Goal: Task Accomplishment & Management: Use online tool/utility

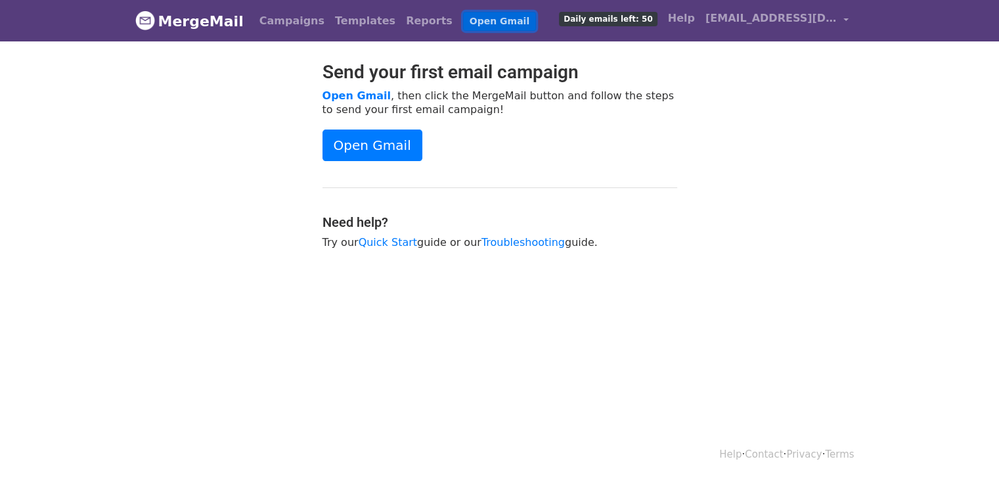
click at [475, 22] on link "Open Gmail" at bounding box center [499, 21] width 73 height 19
click at [275, 15] on link "Campaigns" at bounding box center [292, 21] width 76 height 26
click at [277, 15] on link "Campaigns" at bounding box center [292, 21] width 76 height 26
click at [330, 20] on link "Templates" at bounding box center [365, 21] width 71 height 26
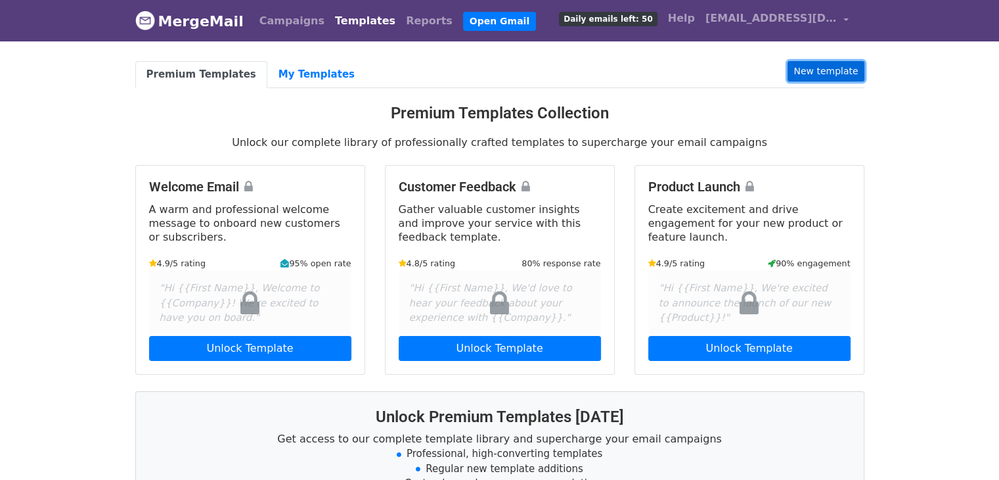
click at [841, 70] on link "New template" at bounding box center [826, 71] width 76 height 20
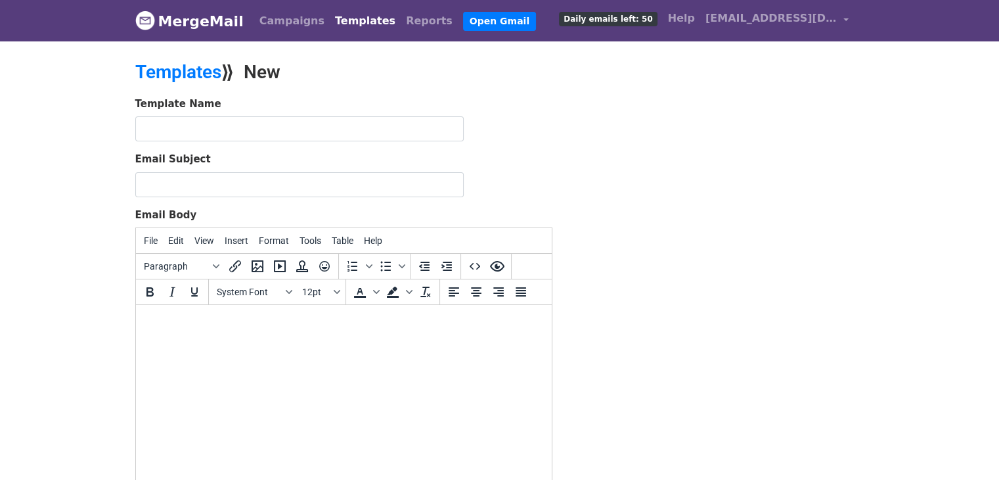
type input "script 1"
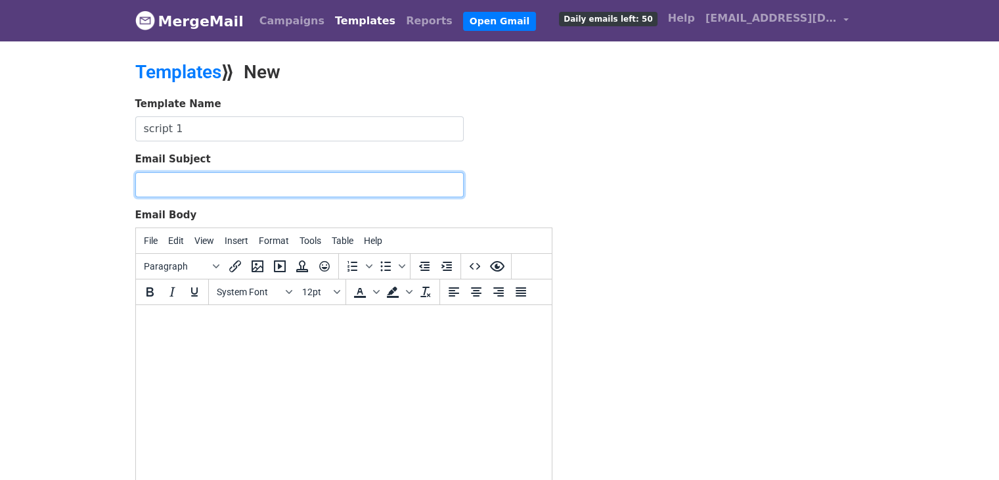
click at [260, 174] on input "Email Subject" at bounding box center [299, 184] width 328 height 25
type input "Some ideas for your channel {{NAME}}"
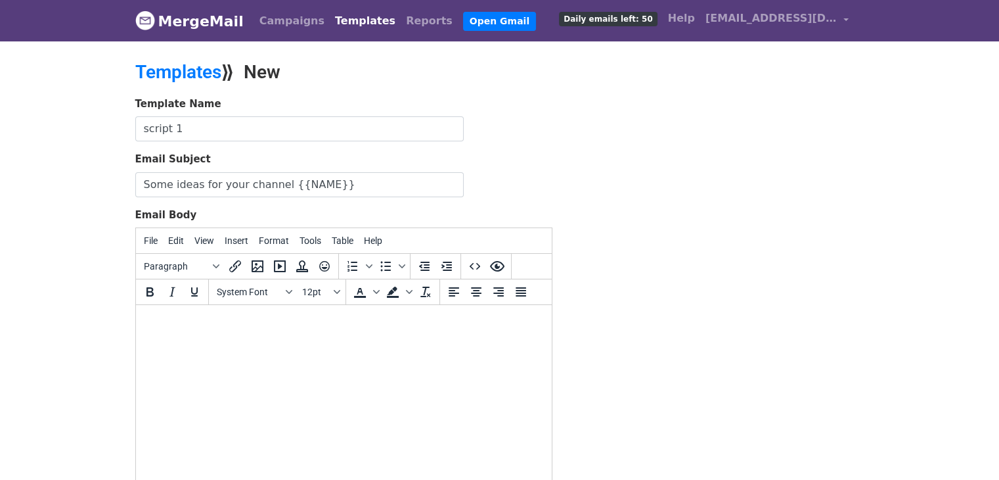
click at [217, 322] on body at bounding box center [343, 322] width 395 height 14
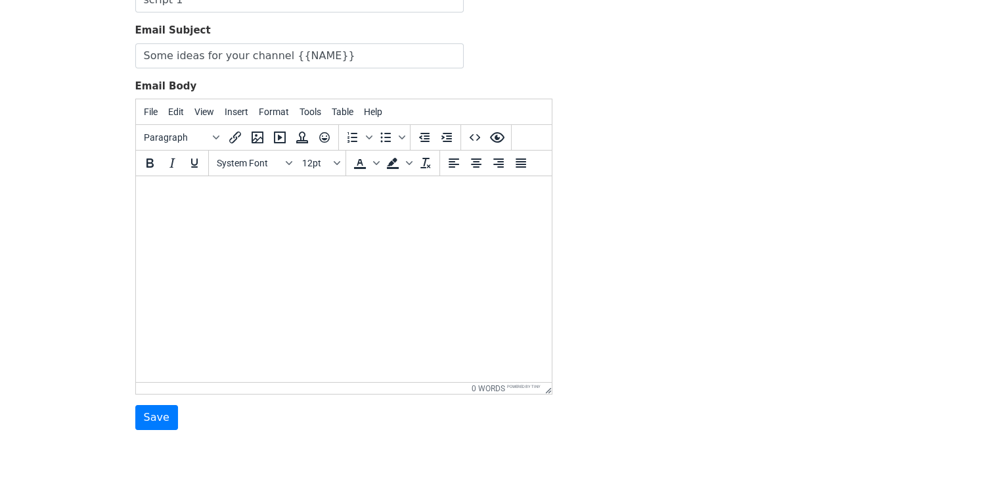
scroll to position [131, 0]
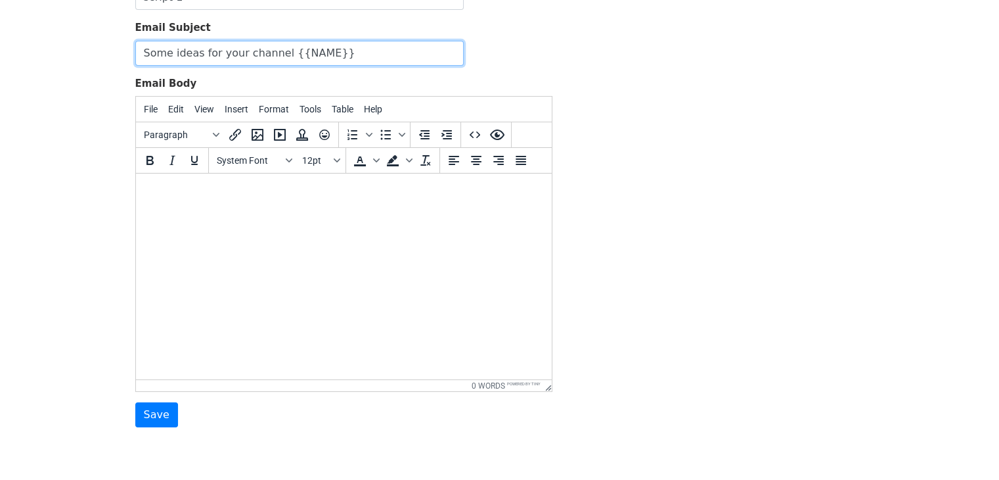
drag, startPoint x: 351, startPoint y: 57, endPoint x: 136, endPoint y: 46, distance: 215.8
click at [136, 46] on input "Some ideas for your channel {{NAME}}" at bounding box center [299, 53] width 328 height 25
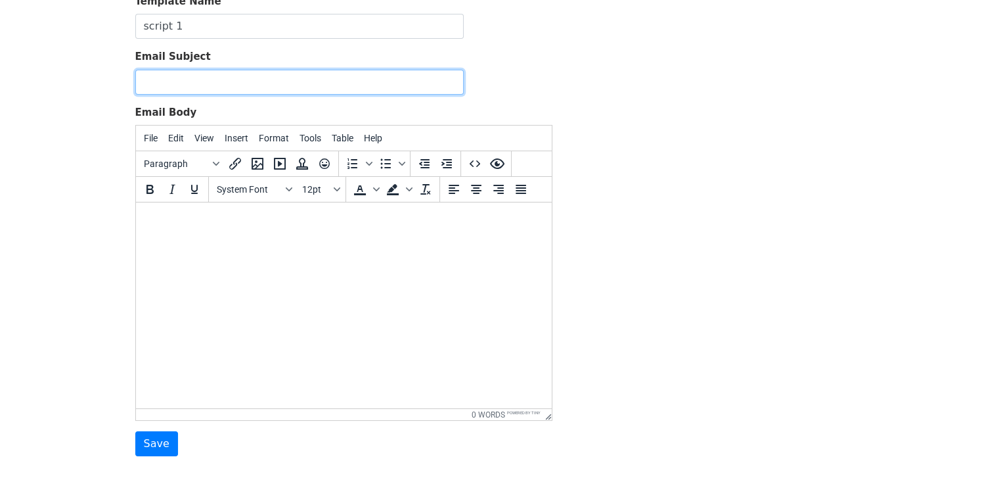
scroll to position [0, 0]
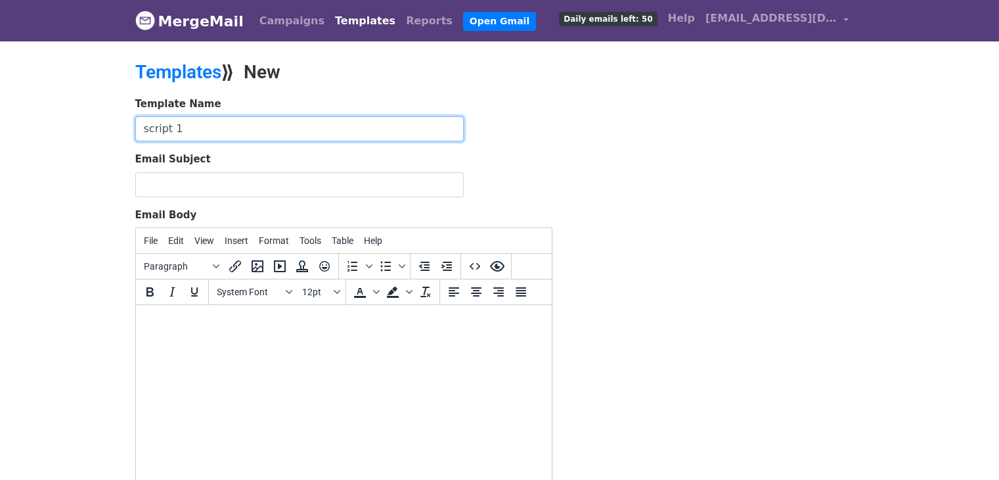
click at [179, 131] on input "script 1" at bounding box center [299, 128] width 328 height 25
click at [98, 131] on body "MergeMail Campaigns Templates Reports Open Gmail Daily emails left: 50 Help eth…" at bounding box center [499, 305] width 999 height 611
drag, startPoint x: 172, startPoint y: 126, endPoint x: 104, endPoint y: 116, distance: 68.4
click at [104, 116] on body "MergeMail Campaigns Templates Reports Open Gmail Daily emails left: 50 Help eth…" at bounding box center [499, 305] width 999 height 611
type input "script 1"
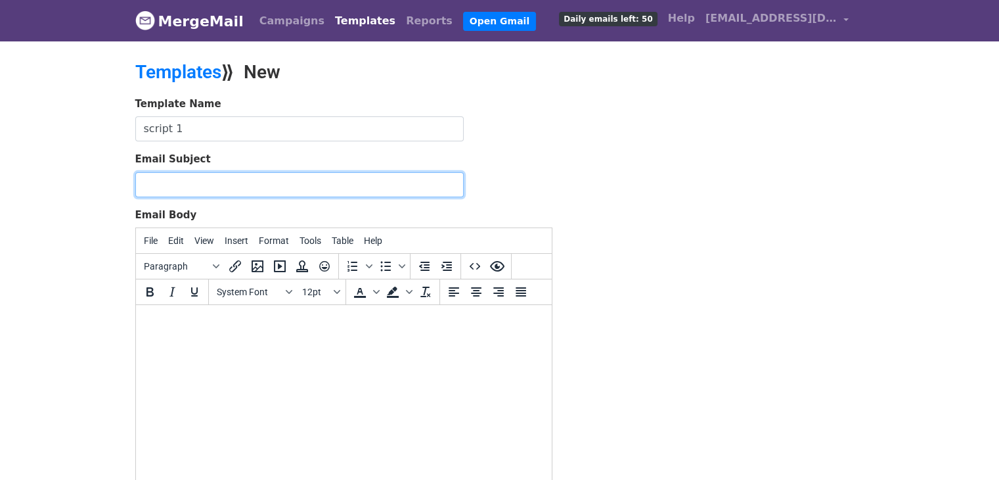
drag, startPoint x: 248, startPoint y: 185, endPoint x: 244, endPoint y: 194, distance: 10.3
click at [249, 185] on input "Email Subject" at bounding box center [299, 184] width 328 height 25
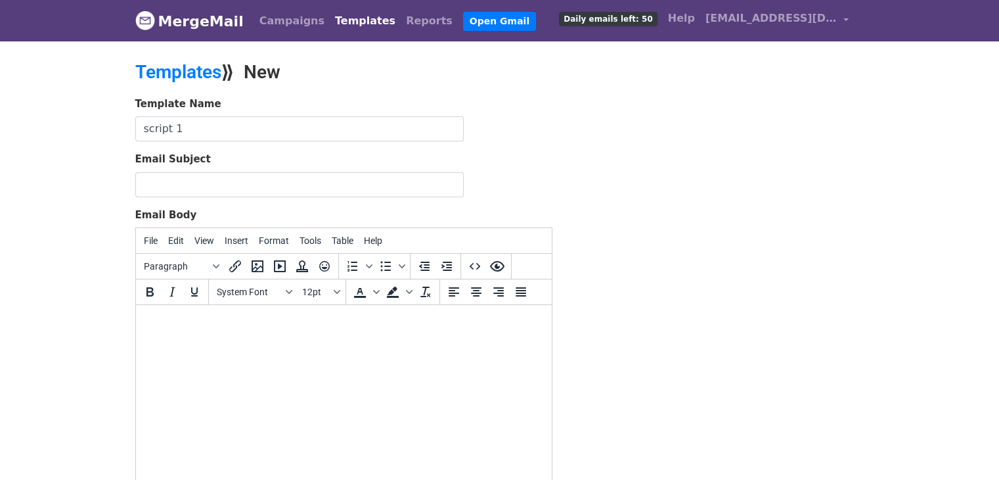
click at [91, 249] on body "MergeMail Campaigns Templates Reports Open Gmail Daily emails left: 50 Help eth…" at bounding box center [499, 305] width 999 height 611
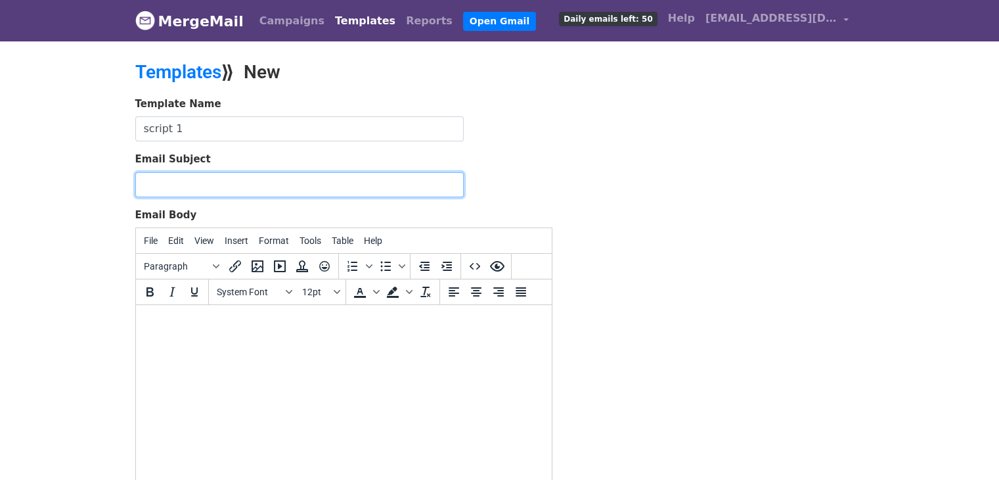
click at [173, 187] on input "Email Subject" at bounding box center [299, 184] width 328 height 25
paste input "Some ideas for your channel {{NAME}}"
type input "Some ideas for your channel {{NAME}}"
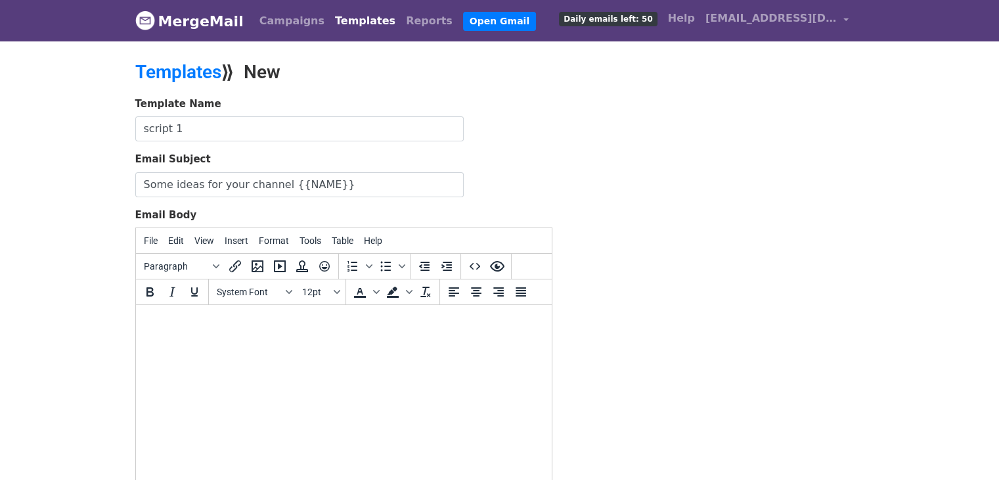
click at [174, 334] on html at bounding box center [343, 322] width 416 height 35
paste body
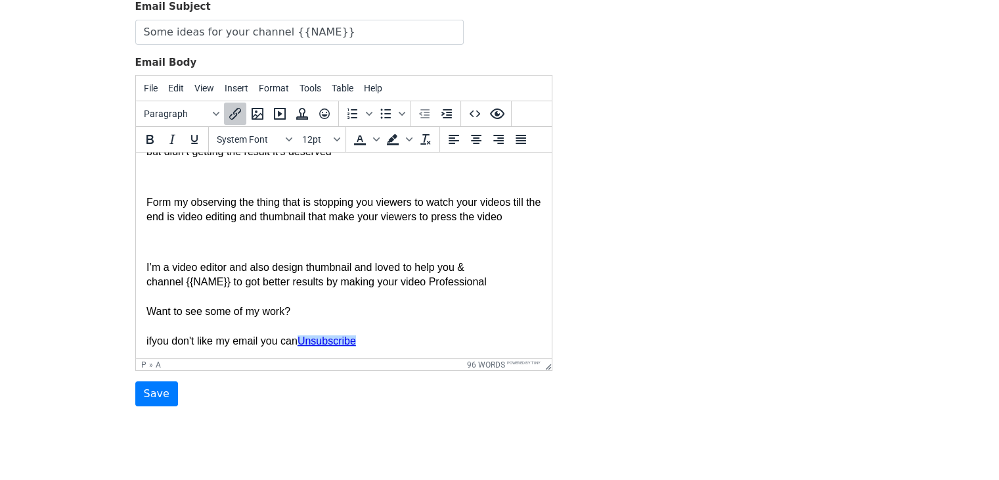
scroll to position [184, 0]
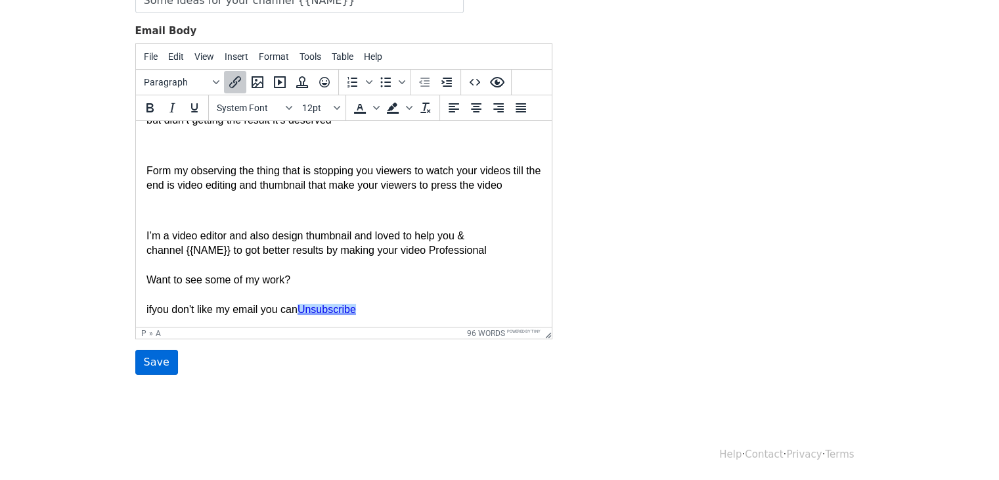
click at [137, 357] on input "Save" at bounding box center [156, 361] width 43 height 25
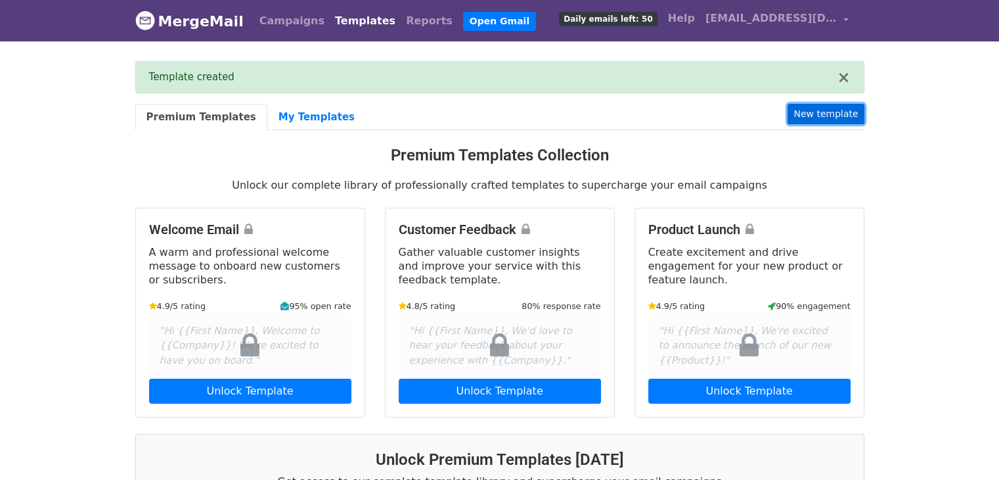
drag, startPoint x: 815, startPoint y: 114, endPoint x: 799, endPoint y: 114, distance: 15.1
click at [815, 114] on link "New template" at bounding box center [826, 114] width 76 height 20
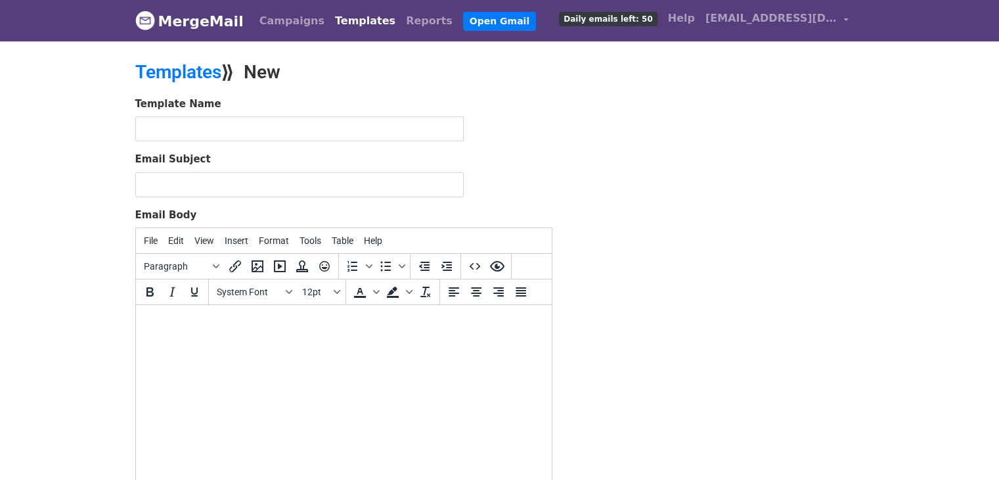
click at [263, 125] on input "text" at bounding box center [299, 128] width 328 height 25
type input "script 2"
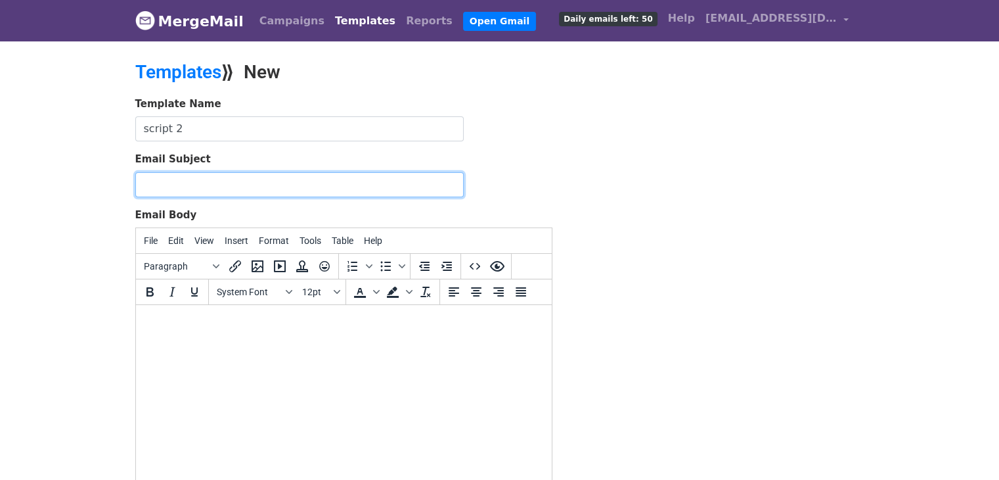
drag, startPoint x: 250, startPoint y: 140, endPoint x: 232, endPoint y: 187, distance: 50.5
click at [232, 187] on input "Email Subject" at bounding box center [299, 184] width 328 height 25
paste input "Some ideas for your channel {{NAME}}"
type input "Some ideas for your channel {{NAME}}"
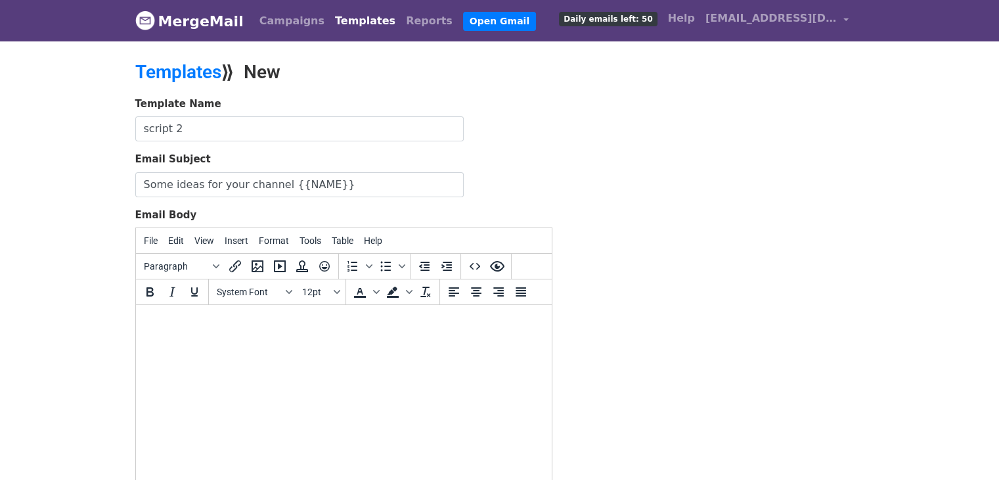
click at [219, 327] on body at bounding box center [343, 322] width 395 height 14
paste body
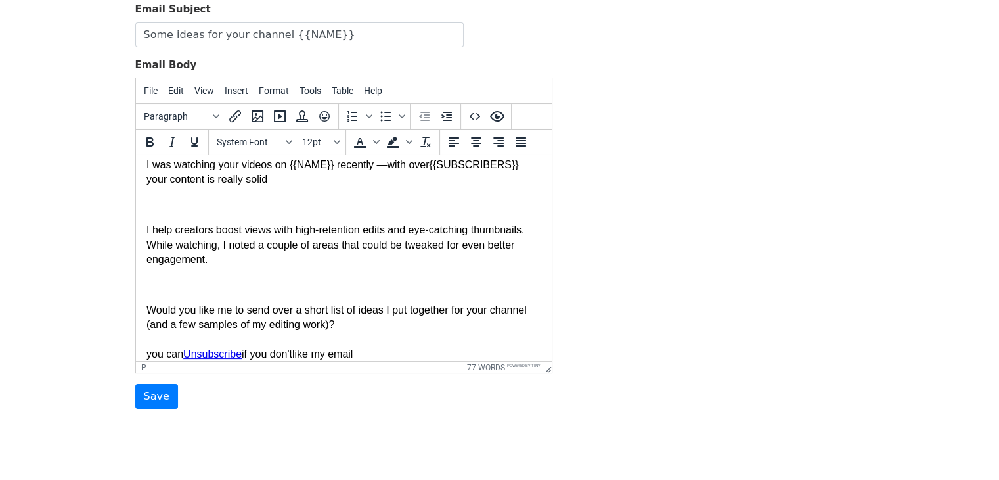
scroll to position [184, 0]
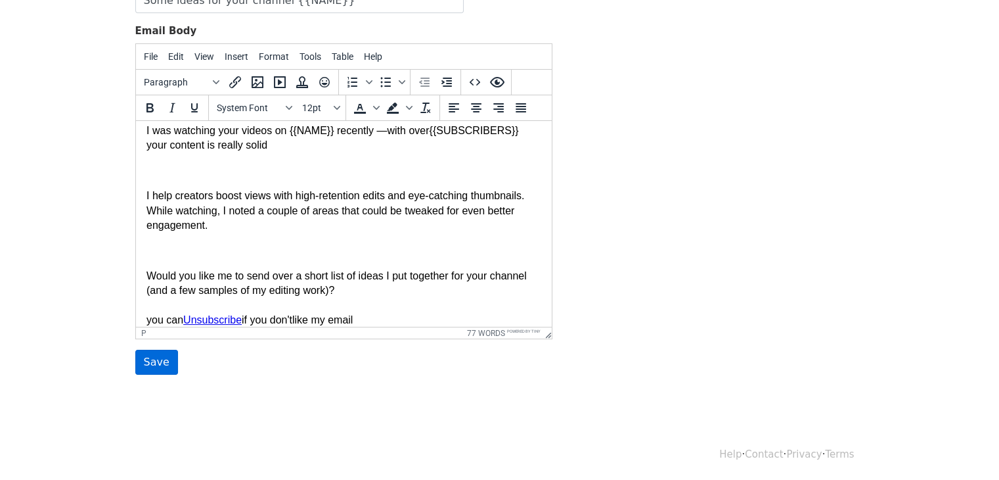
click at [158, 355] on input "Save" at bounding box center [156, 361] width 43 height 25
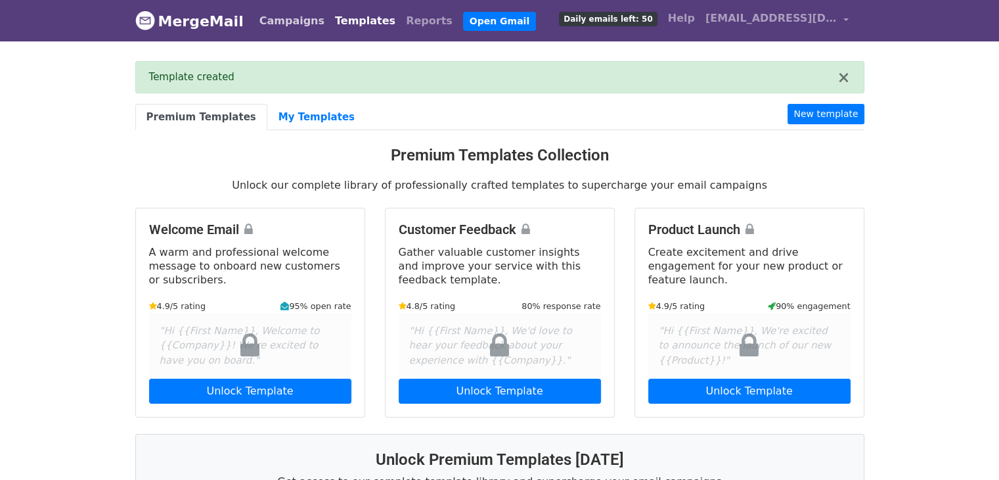
click at [292, 24] on link "Campaigns" at bounding box center [292, 21] width 76 height 26
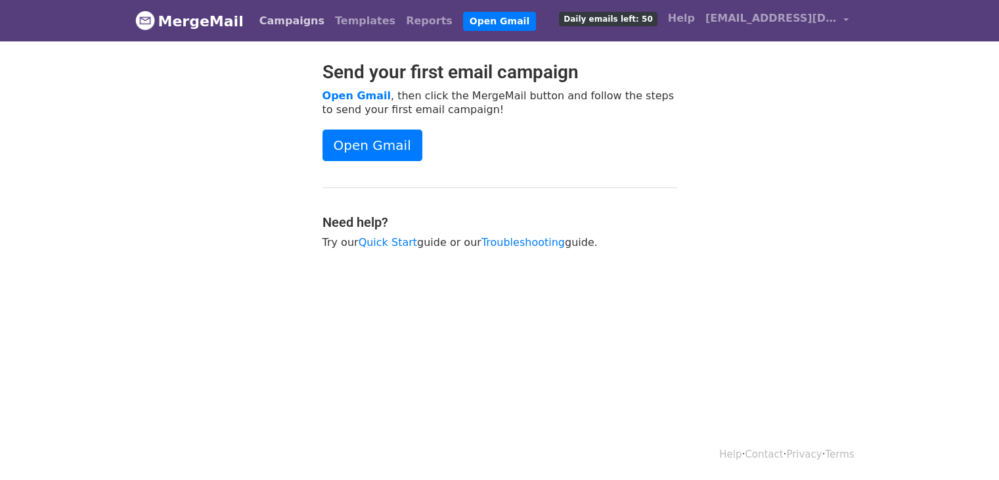
click at [268, 17] on link "Campaigns" at bounding box center [292, 21] width 76 height 26
click at [296, 14] on link "Campaigns" at bounding box center [292, 21] width 76 height 26
click at [339, 27] on link "Templates" at bounding box center [365, 21] width 71 height 26
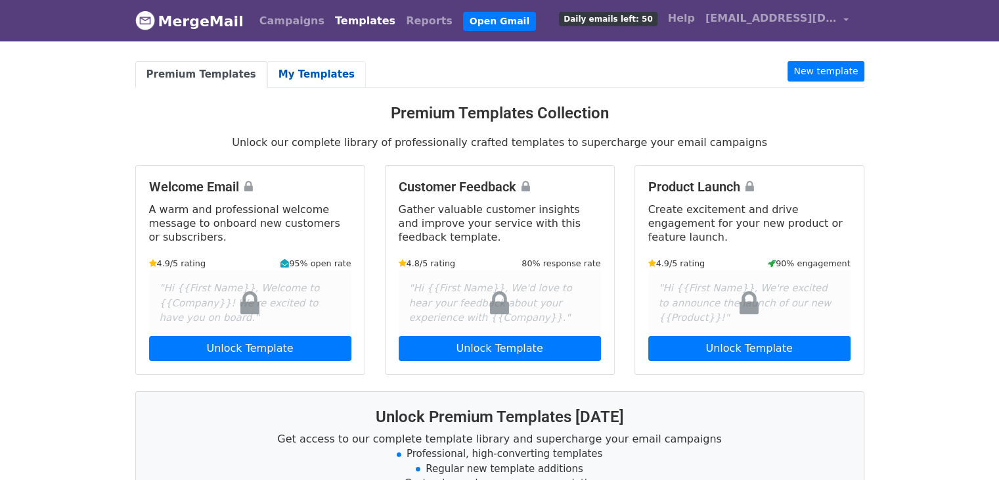
click at [267, 77] on link "My Templates" at bounding box center [316, 74] width 99 height 27
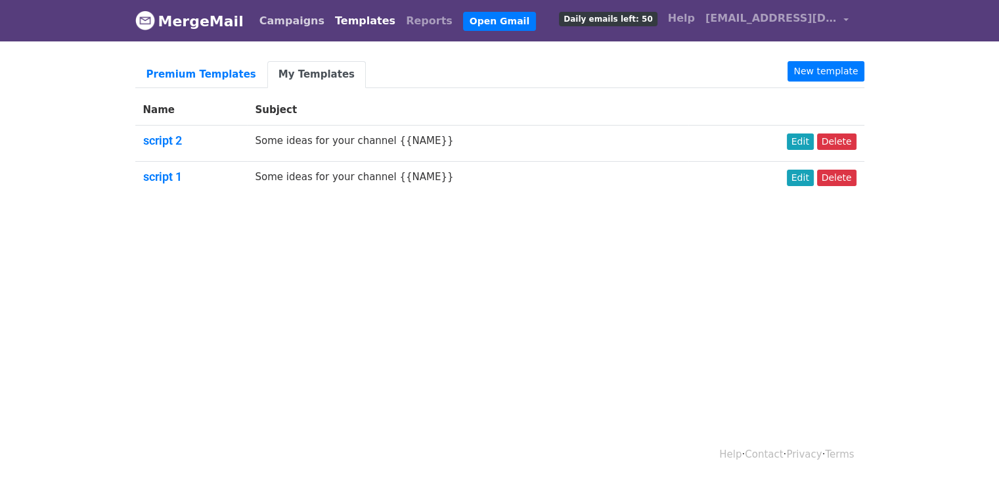
click at [254, 25] on link "Campaigns" at bounding box center [292, 21] width 76 height 26
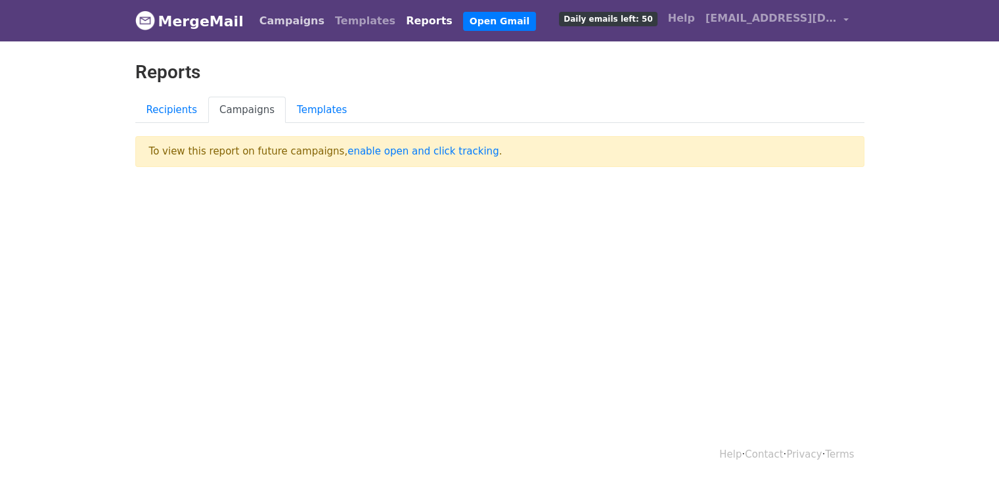
click at [301, 20] on link "Campaigns" at bounding box center [292, 21] width 76 height 26
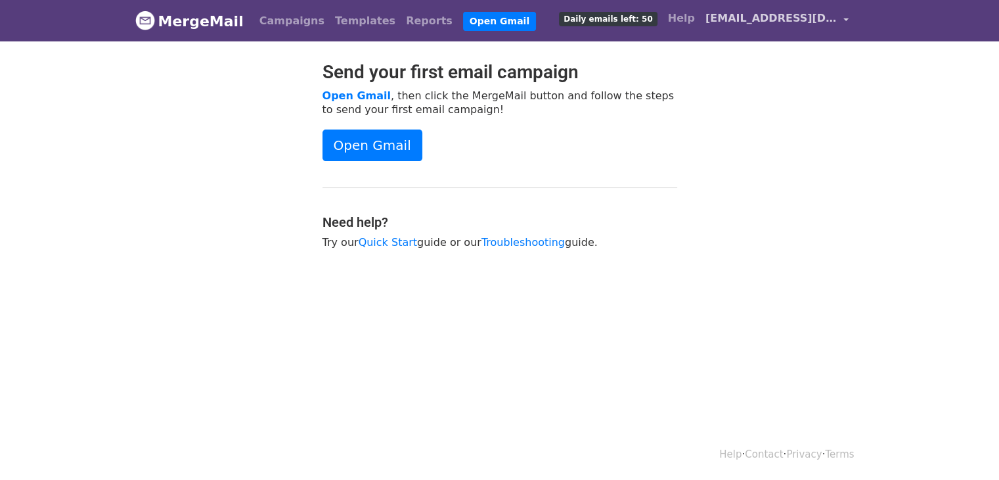
click at [828, 18] on span "[EMAIL_ADDRESS][DOMAIN_NAME]" at bounding box center [771, 19] width 131 height 16
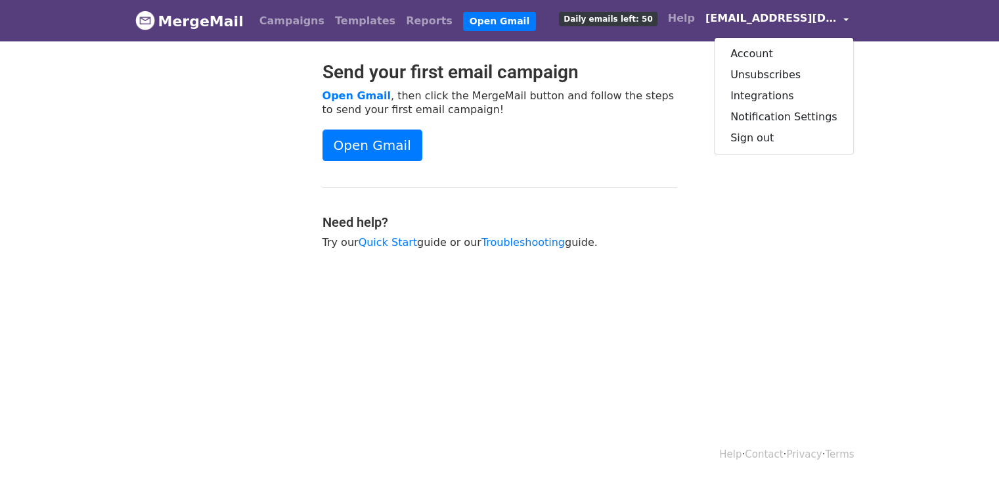
click at [667, 168] on div "Send your first email campaign Open Gmail , then click the MergeMail button and…" at bounding box center [500, 161] width 374 height 201
